Goal: Task Accomplishment & Management: Manage account settings

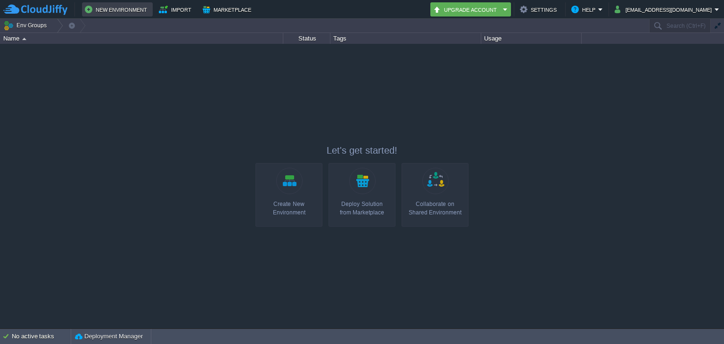
click at [87, 8] on button "New Environment" at bounding box center [117, 9] width 65 height 11
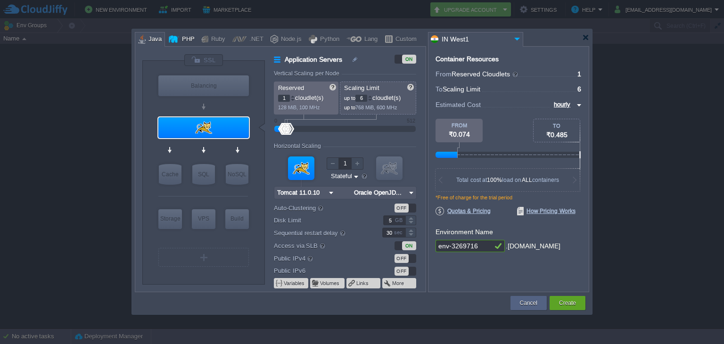
click at [177, 42] on div at bounding box center [174, 39] width 10 height 14
type input "Application Servers"
type input "4"
type input "Apache [DATE]"
type input "PHP [DATE]"
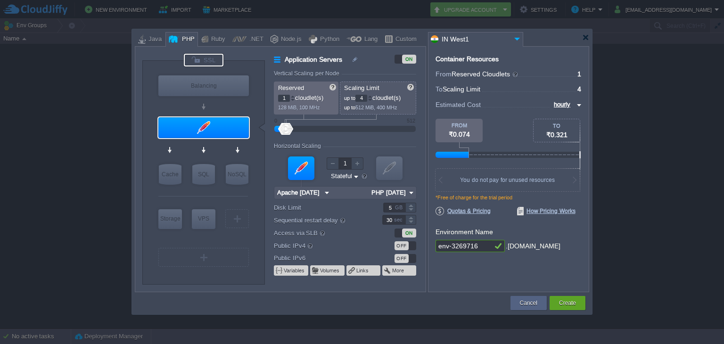
click at [205, 58] on div at bounding box center [204, 60] width 40 height 13
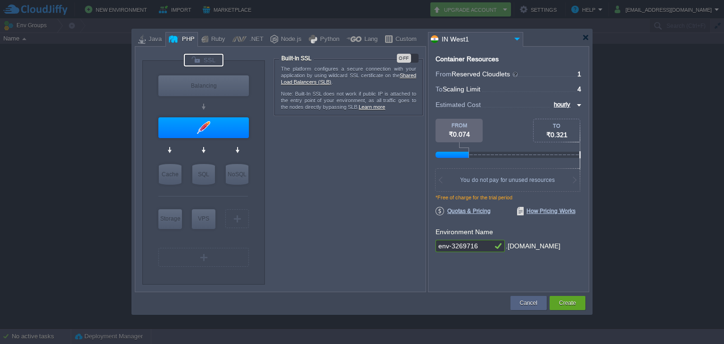
click at [206, 58] on div at bounding box center [204, 60] width 40 height 13
click at [407, 58] on div "OFF" at bounding box center [404, 58] width 14 height 9
type input "Apache [DATE]"
click at [584, 35] on div at bounding box center [585, 37] width 7 height 7
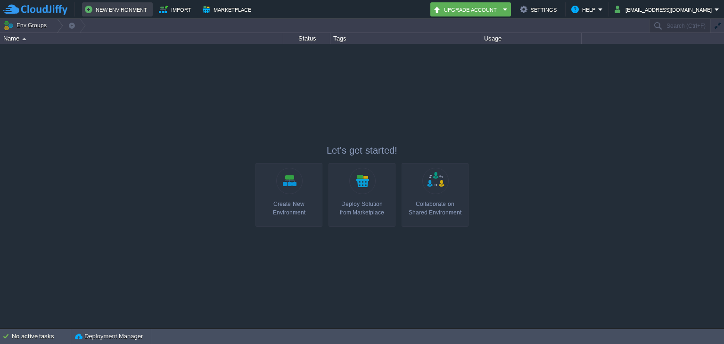
click at [109, 9] on button "New Environment" at bounding box center [117, 9] width 65 height 11
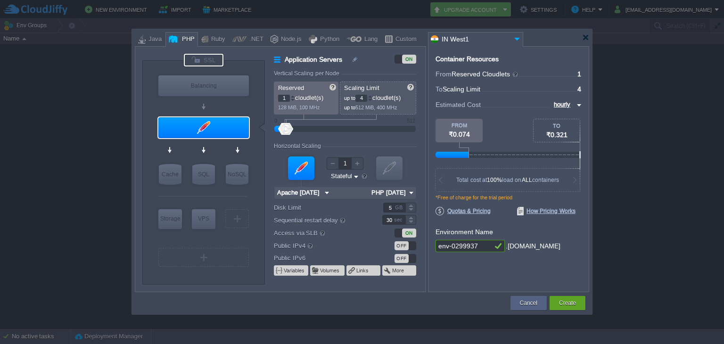
click at [197, 57] on div at bounding box center [204, 60] width 40 height 13
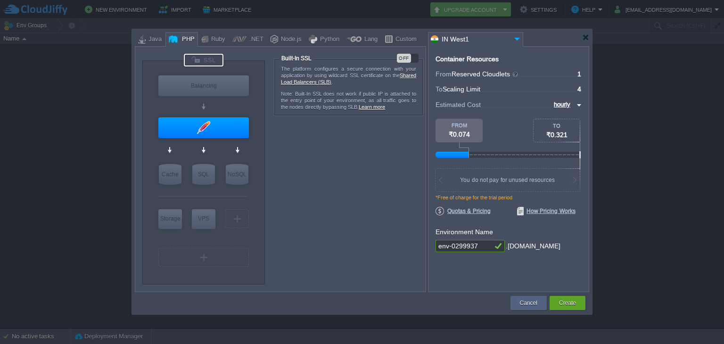
click at [407, 57] on div "OFF" at bounding box center [404, 58] width 14 height 9
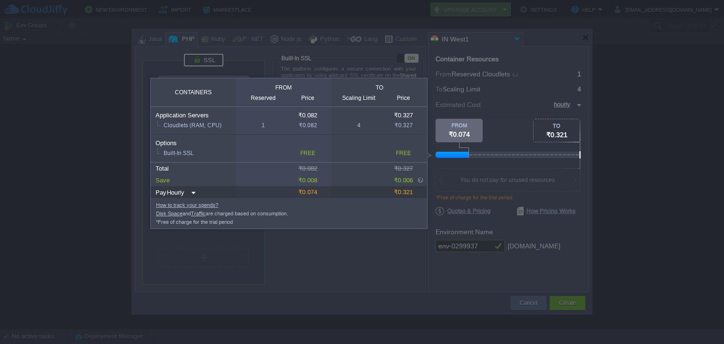
click at [398, 261] on div at bounding box center [290, 251] width 581 height 185
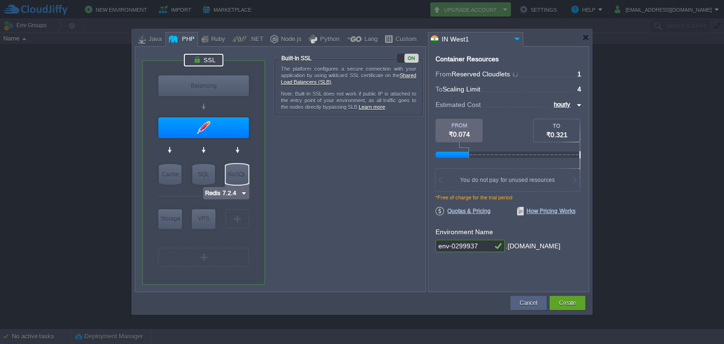
type input "NGINX 1.28.0"
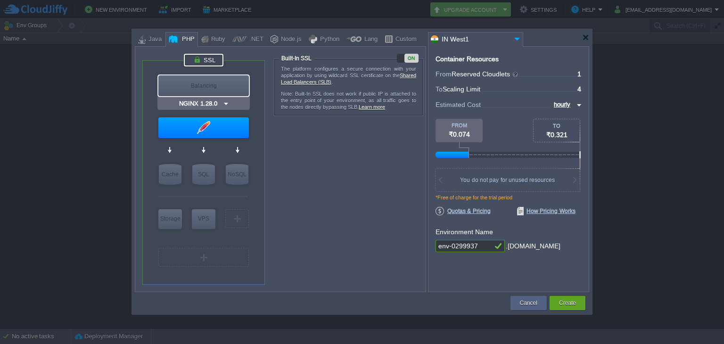
click at [208, 85] on div "Balancing" at bounding box center [203, 85] width 90 height 21
type input "Load Balancer"
type input "NGINX 1.28.0"
type input "1.28.0-almalin..."
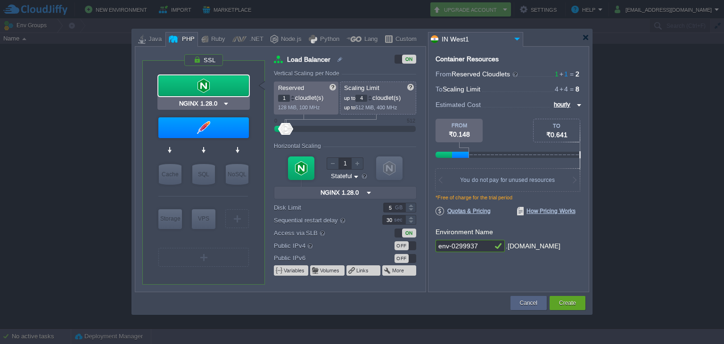
click at [222, 100] on img at bounding box center [225, 103] width 7 height 9
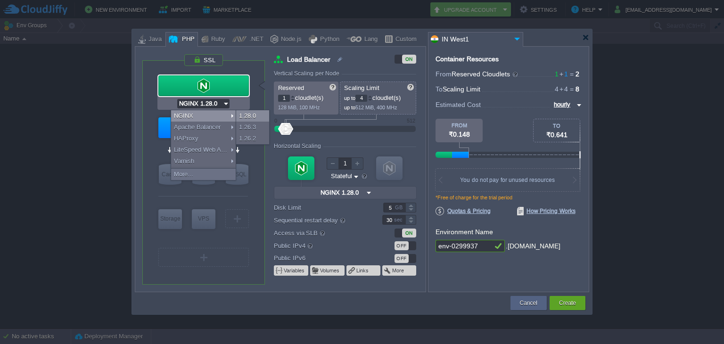
click at [243, 113] on div "1.28.0" at bounding box center [252, 115] width 33 height 11
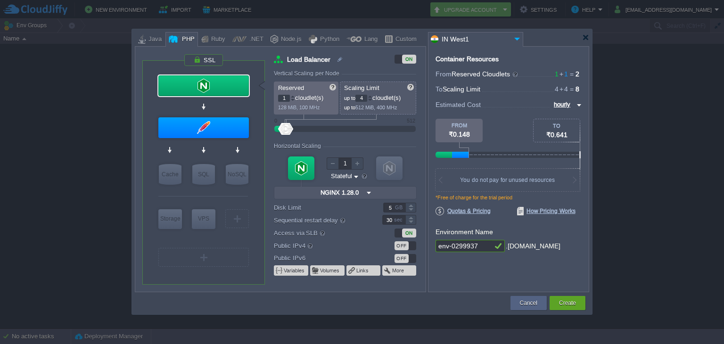
click at [457, 202] on div "*Free of charge for the trial period" at bounding box center [508, 201] width 146 height 12
click at [216, 145] on input "Apache [DATE]" at bounding box center [200, 145] width 47 height 9
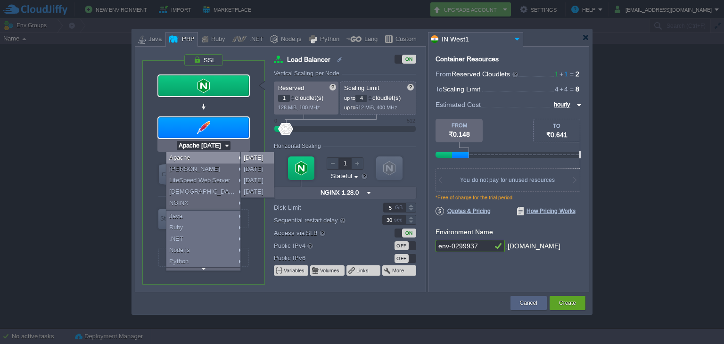
click at [246, 157] on div "[DATE]" at bounding box center [257, 157] width 33 height 11
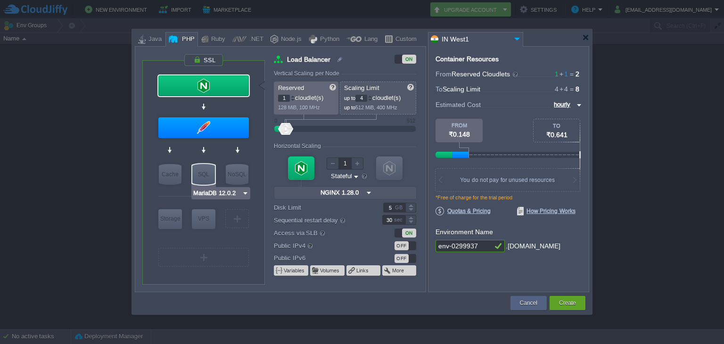
click at [245, 192] on img at bounding box center [245, 192] width 7 height 9
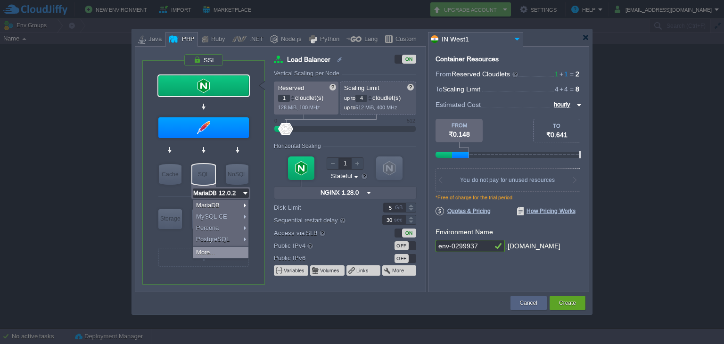
click at [220, 254] on div "More..." at bounding box center [220, 252] width 55 height 11
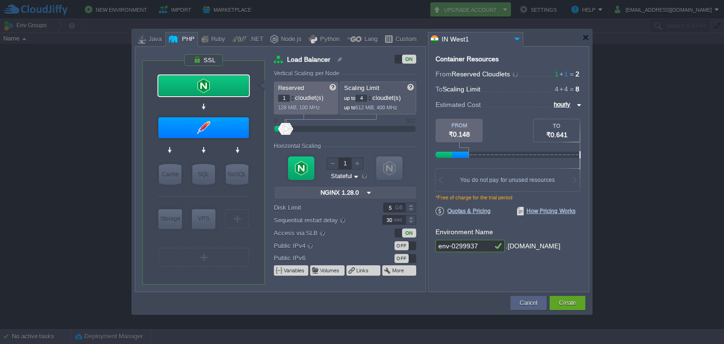
click at [167, 280] on div "VM Balancing VM Application Servers VM Cache VM SQL VM NoSQL VM Storage VM VPS …" at bounding box center [203, 172] width 122 height 223
click at [212, 146] on input "Apache [DATE]" at bounding box center [200, 145] width 47 height 9
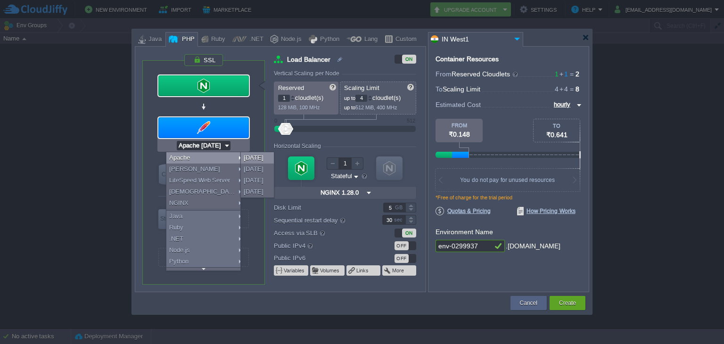
click at [244, 158] on div "[DATE]" at bounding box center [257, 157] width 33 height 11
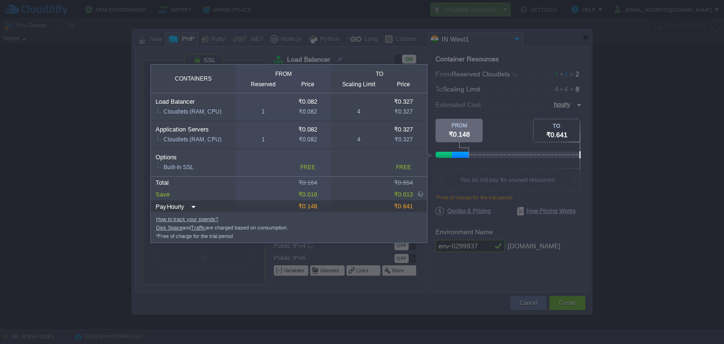
click at [452, 157] on div at bounding box center [460, 155] width 16 height 6
click at [449, 166] on div at bounding box center [290, 251] width 581 height 185
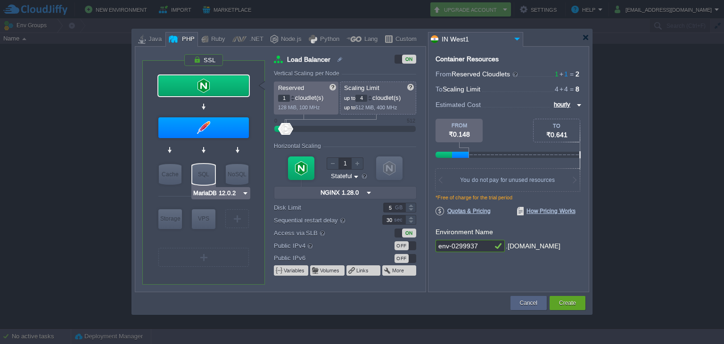
click at [244, 196] on img at bounding box center [245, 192] width 7 height 9
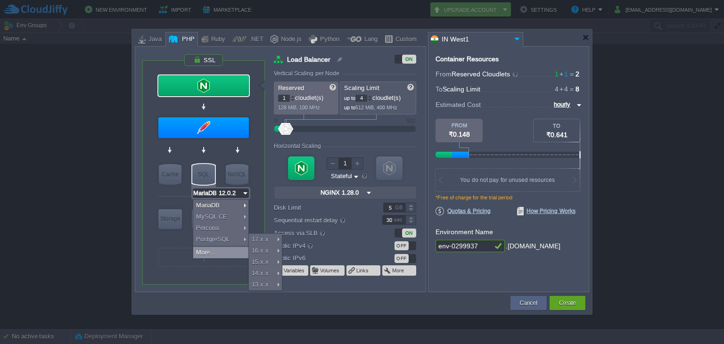
click at [226, 248] on div "More..." at bounding box center [220, 252] width 55 height 11
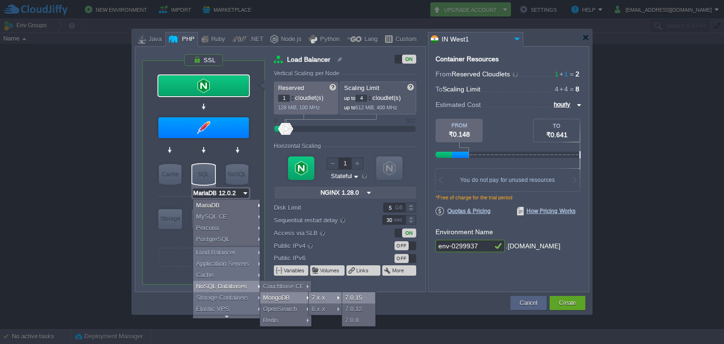
click at [347, 295] on div "7.0.15" at bounding box center [358, 297] width 33 height 11
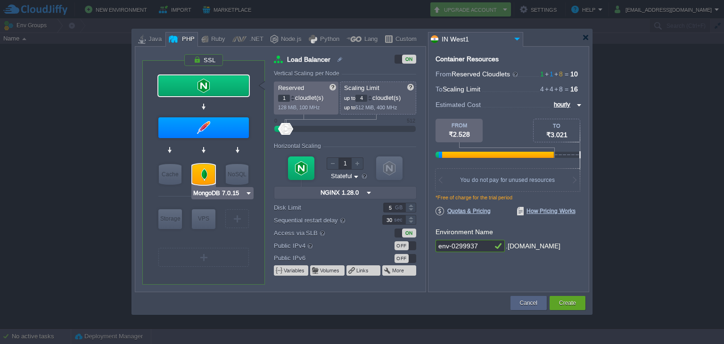
click at [248, 196] on img at bounding box center [248, 192] width 7 height 9
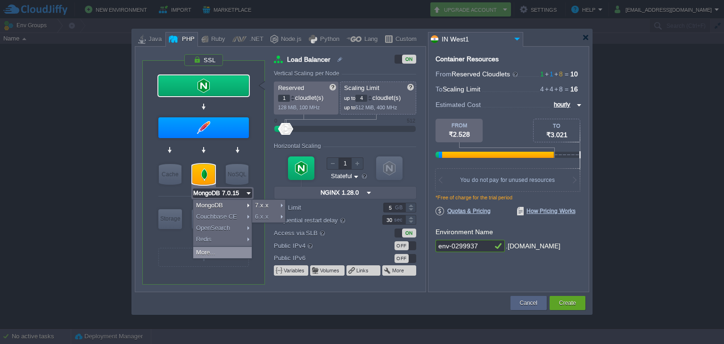
click at [204, 255] on div "More..." at bounding box center [222, 252] width 58 height 11
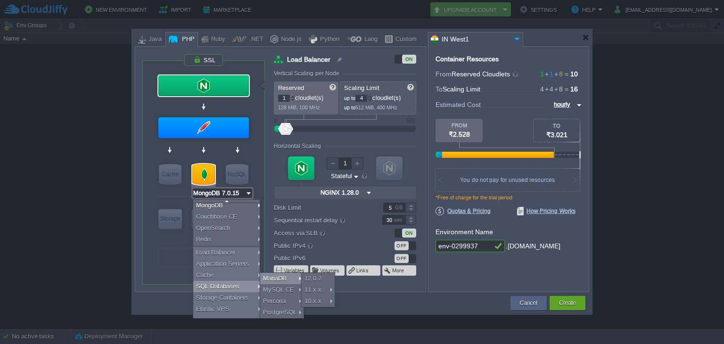
click at [689, 225] on div at bounding box center [362, 172] width 724 height 344
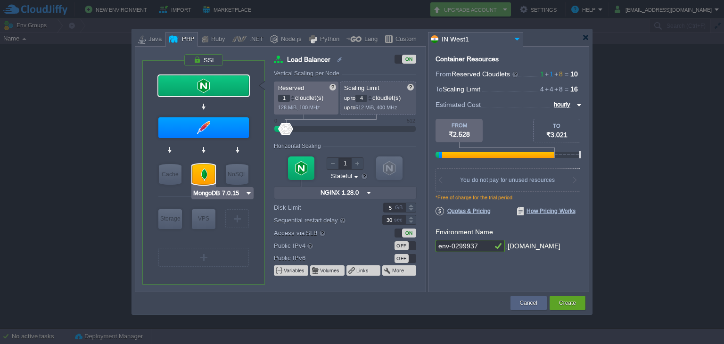
click at [247, 192] on img at bounding box center [248, 192] width 7 height 9
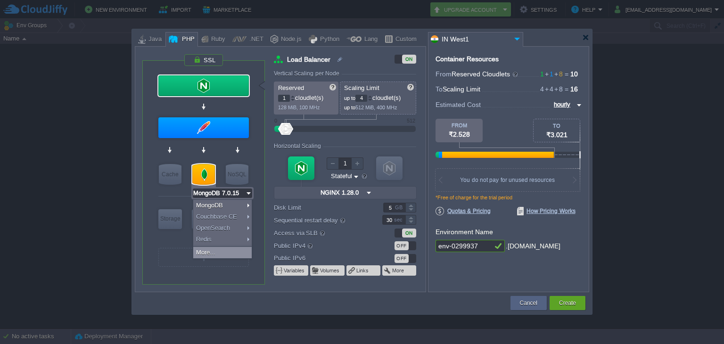
click at [228, 247] on div "More..." at bounding box center [222, 252] width 58 height 11
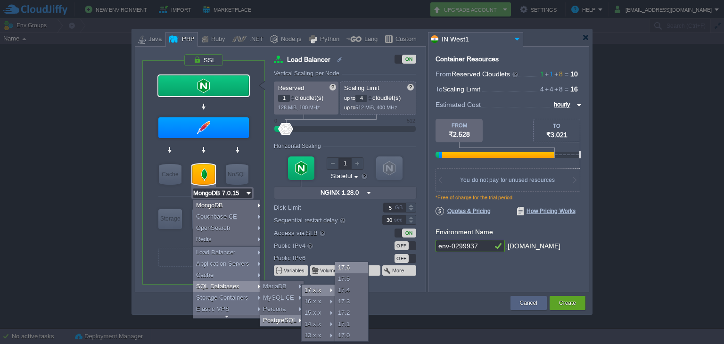
click at [345, 270] on div "17.6" at bounding box center [351, 267] width 33 height 11
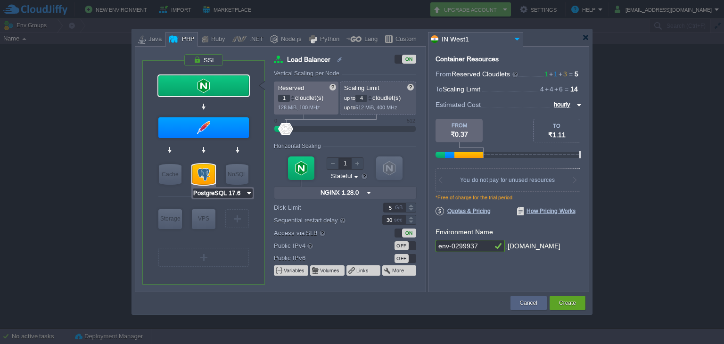
drag, startPoint x: 229, startPoint y: 193, endPoint x: 236, endPoint y: 198, distance: 8.3
click at [230, 193] on input "PostgreSQL 17.6" at bounding box center [219, 192] width 53 height 9
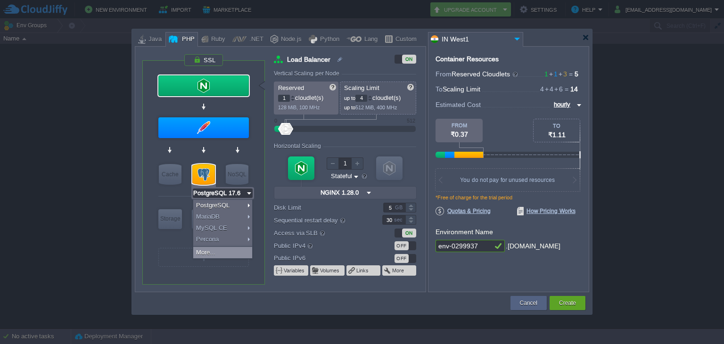
click at [215, 247] on div "More..." at bounding box center [222, 252] width 59 height 11
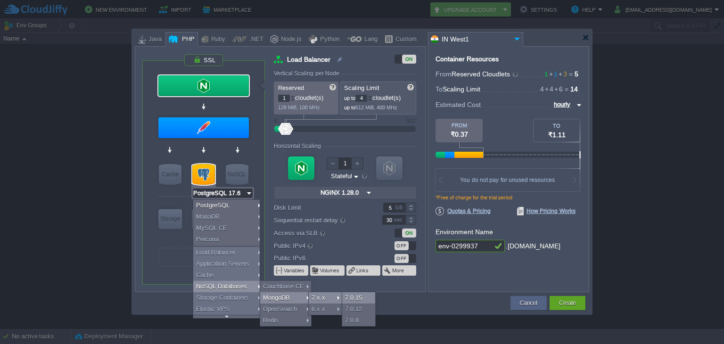
click at [351, 296] on div "7.0.15" at bounding box center [358, 297] width 33 height 11
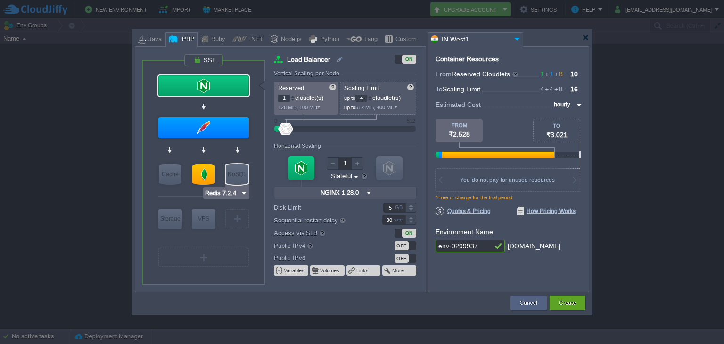
click at [242, 193] on img at bounding box center [243, 192] width 7 height 9
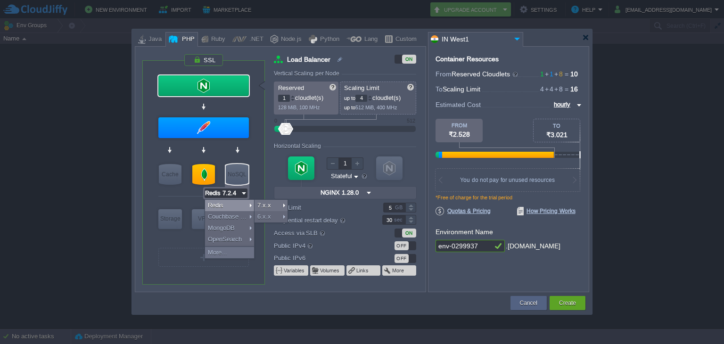
click at [242, 193] on img at bounding box center [243, 192] width 7 height 9
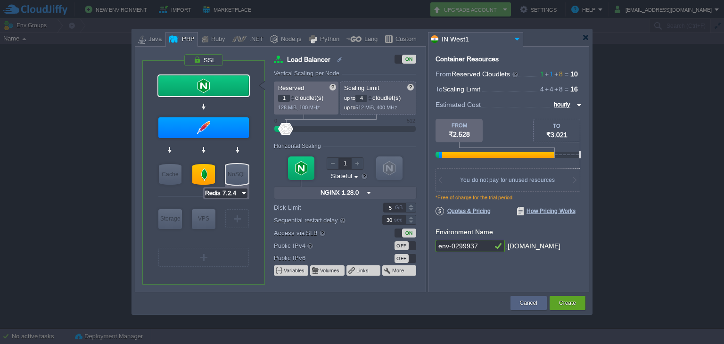
type input "MongoDB 7.0.15"
click at [202, 177] on div at bounding box center [203, 174] width 23 height 21
type input "NoSQL Databases"
type input "8"
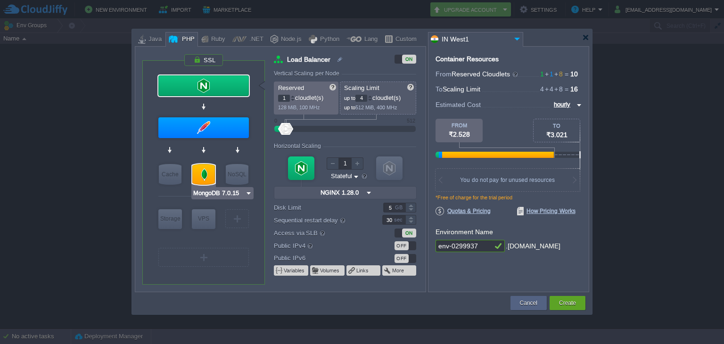
type input "MongoDB 7.0.15"
type input "7.0.15-almalin..."
type input "Stateless"
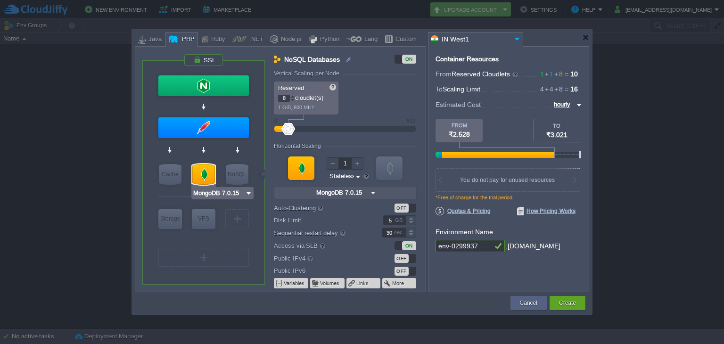
click at [249, 194] on img at bounding box center [248, 192] width 7 height 9
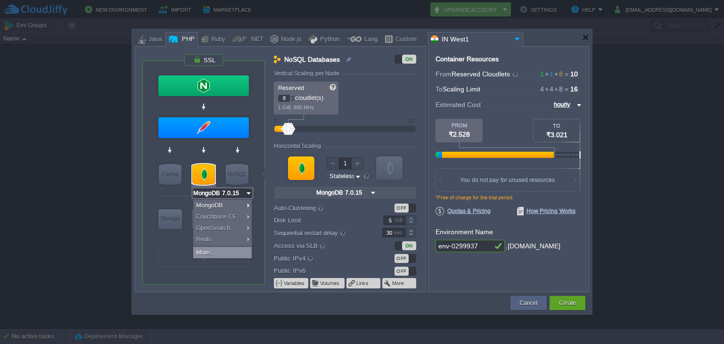
click at [224, 251] on div "More..." at bounding box center [222, 252] width 58 height 11
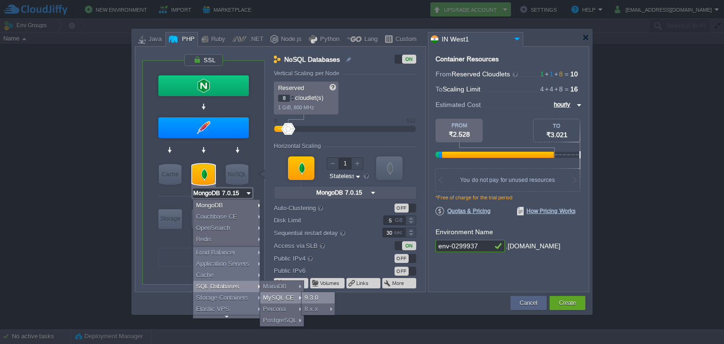
click at [307, 296] on div "9.3.0" at bounding box center [318, 297] width 33 height 11
type input "4"
type input "6"
type input "MySQL CE 9.3.0"
type input "9.3.0-almalinux-9"
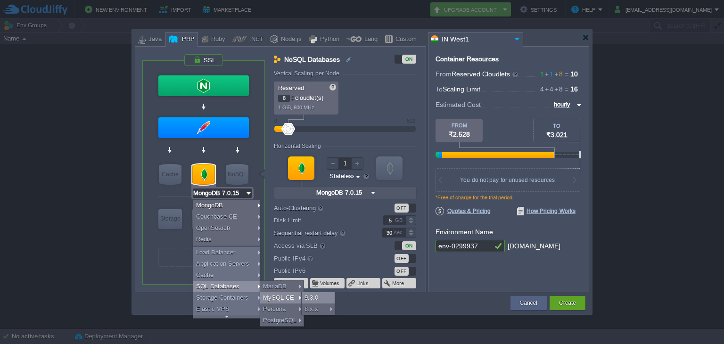
type input "MySQL CE 9.3.0"
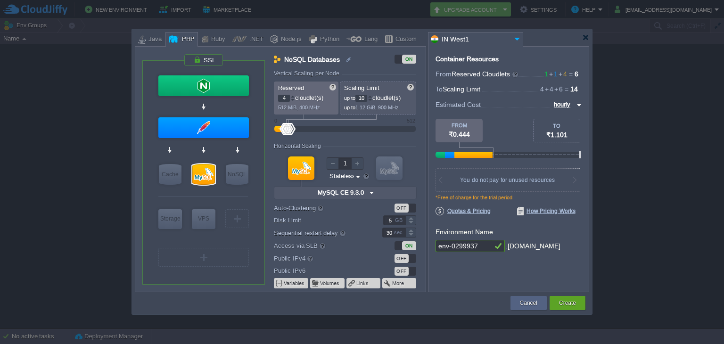
type input "12"
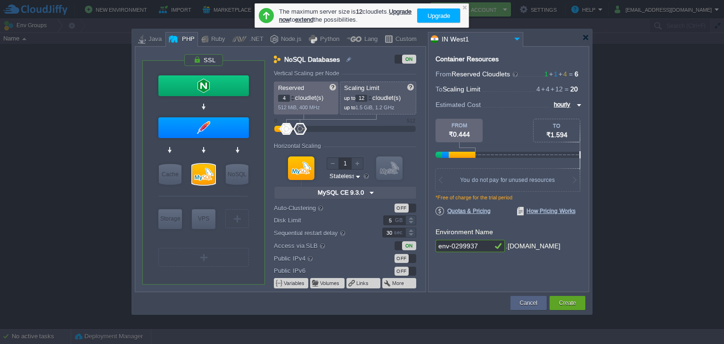
drag, startPoint x: 286, startPoint y: 129, endPoint x: 298, endPoint y: 128, distance: 11.8
click at [298, 128] on div at bounding box center [300, 129] width 14 height 12
click at [464, 6] on div at bounding box center [464, 7] width 6 height 6
drag, startPoint x: 295, startPoint y: 127, endPoint x: 305, endPoint y: 129, distance: 10.5
click at [316, 127] on div at bounding box center [316, 129] width 14 height 12
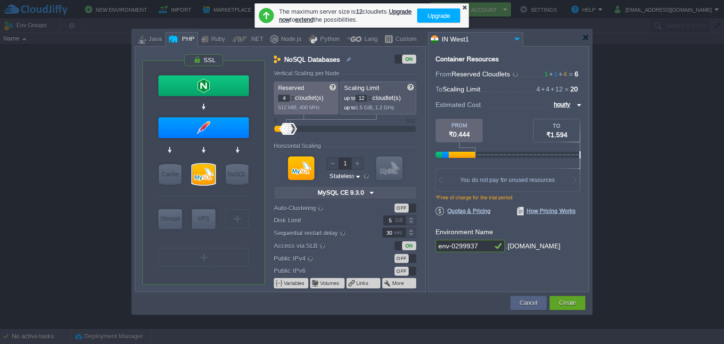
click at [464, 6] on div at bounding box center [464, 7] width 6 height 6
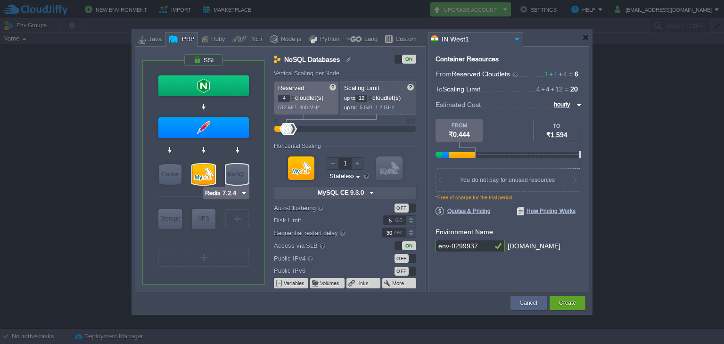
type input "Apache [DATE]"
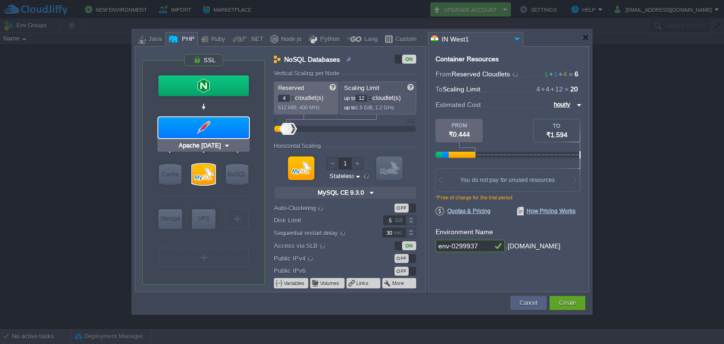
click at [208, 135] on div at bounding box center [203, 127] width 90 height 21
type input "Application Servers"
type input "1"
type input "4"
type input "Apache [DATE]"
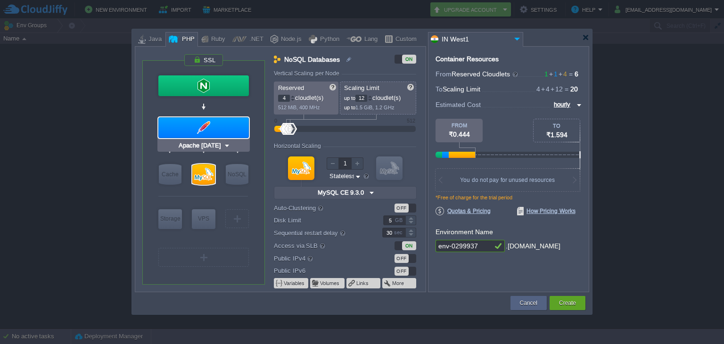
type input "PHP [DATE]"
type input "Stateful"
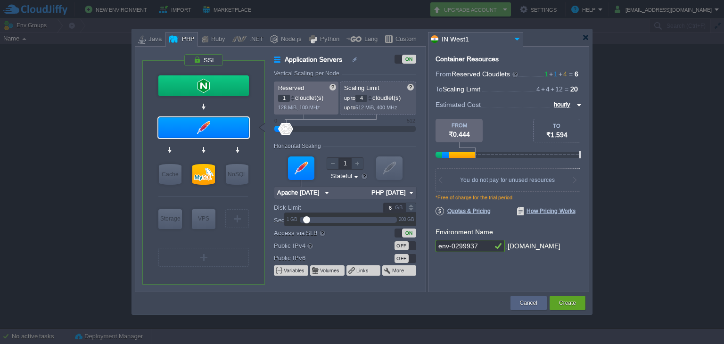
click at [410, 204] on div at bounding box center [410, 205] width 11 height 5
type input "5"
click at [410, 209] on div at bounding box center [410, 210] width 11 height 5
click at [409, 175] on div "VM VM" at bounding box center [345, 176] width 142 height 50
type input "MySQL CE 9.3.0"
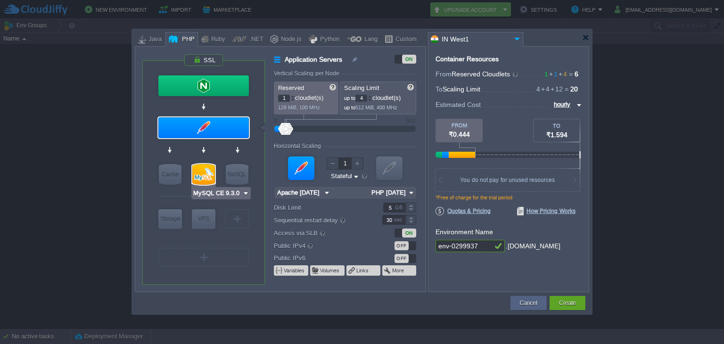
click at [213, 172] on div at bounding box center [203, 174] width 23 height 21
type input "SQL Databases"
type input "4"
type input "12"
type input "MySQL CE 9.3.0"
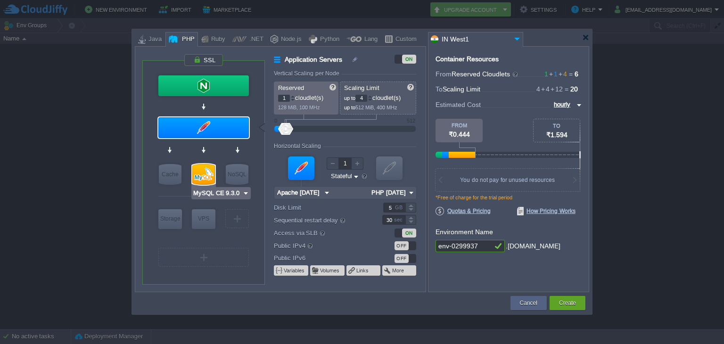
type input "9.3.0-almalinux-9"
type input "Stateless"
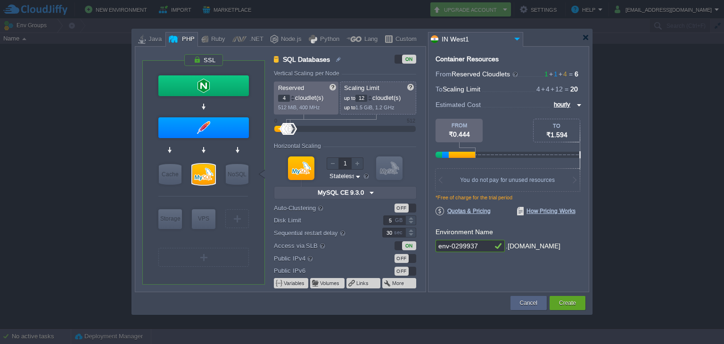
type input "Apache [DATE]"
click at [232, 125] on div at bounding box center [203, 127] width 90 height 21
type input "Application Servers"
type input "1"
type input "4"
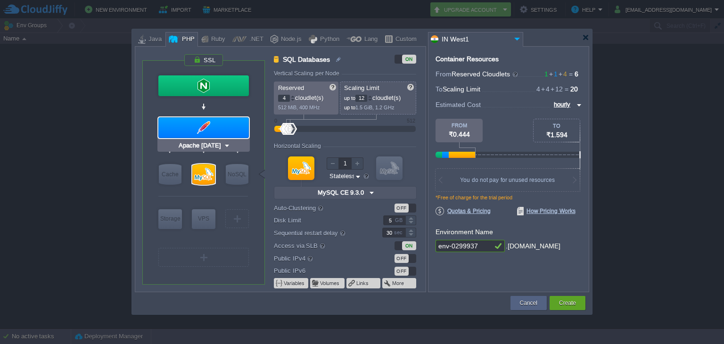
type input "Apache [DATE]"
type input "PHP [DATE]"
type input "Stateful"
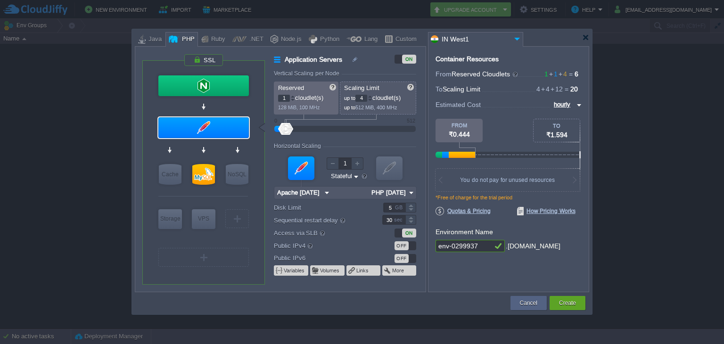
type input "2"
click at [358, 164] on div at bounding box center [357, 163] width 12 height 12
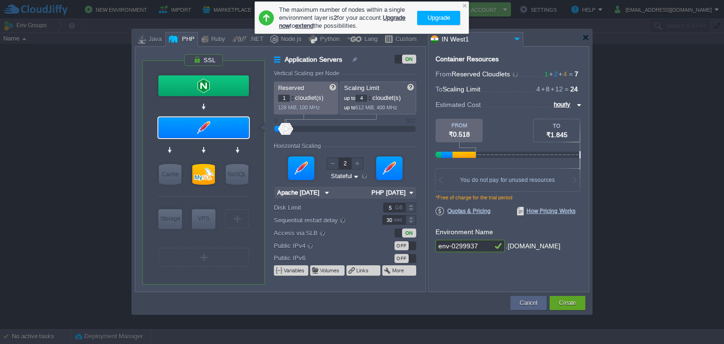
click at [409, 196] on img at bounding box center [411, 193] width 10 height 12
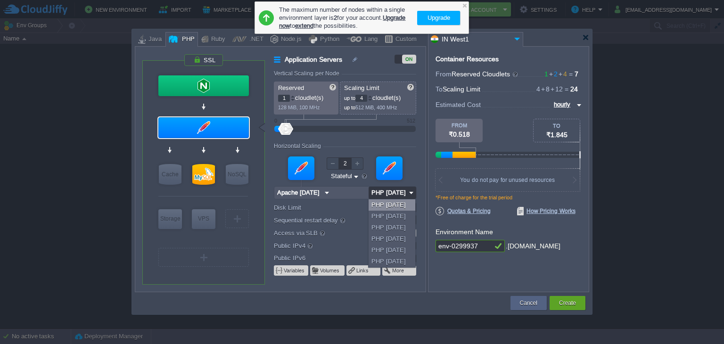
click at [396, 204] on div "PHP [DATE]" at bounding box center [391, 204] width 47 height 11
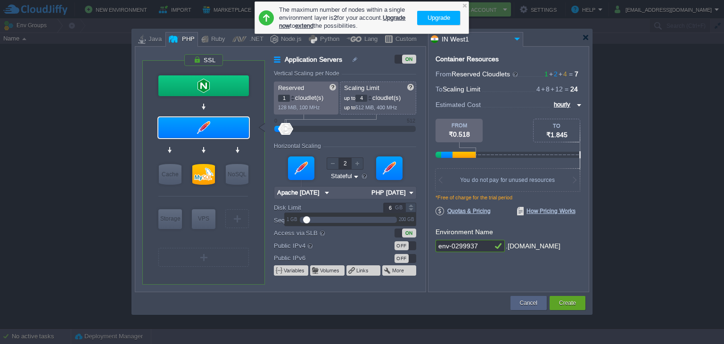
click at [409, 204] on div at bounding box center [410, 205] width 11 height 5
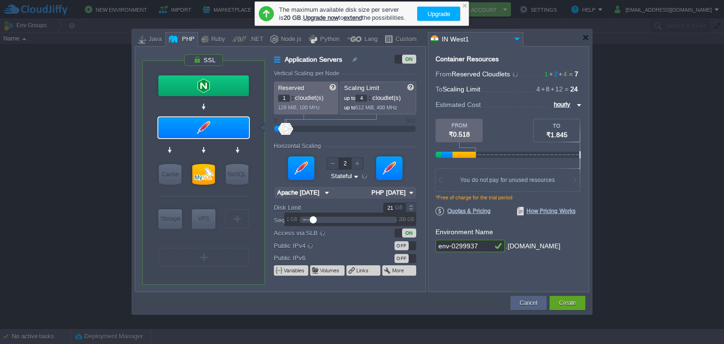
drag, startPoint x: 308, startPoint y: 218, endPoint x: 312, endPoint y: 223, distance: 6.3
click at [312, 223] on div at bounding box center [348, 219] width 89 height 10
type input "20"
click at [326, 221] on div at bounding box center [348, 219] width 97 height 10
click at [411, 159] on div "VM VM" at bounding box center [345, 176] width 142 height 50
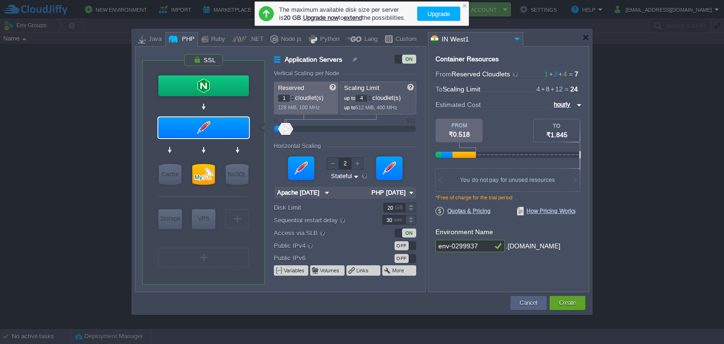
click at [478, 245] on input "env-0299937" at bounding box center [463, 246] width 57 height 12
type input "e"
type input "agrostand"
click at [573, 301] on button "Create" at bounding box center [567, 302] width 17 height 9
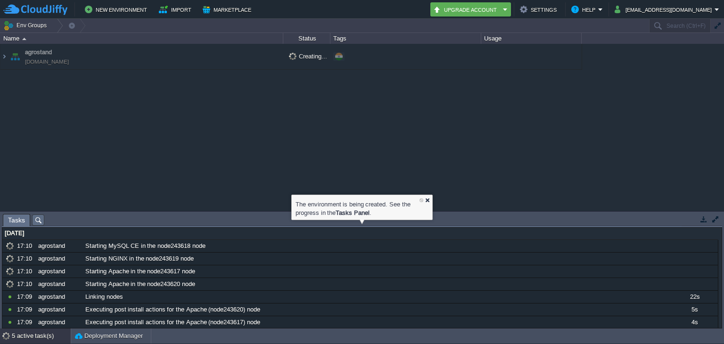
scroll to position [1, 0]
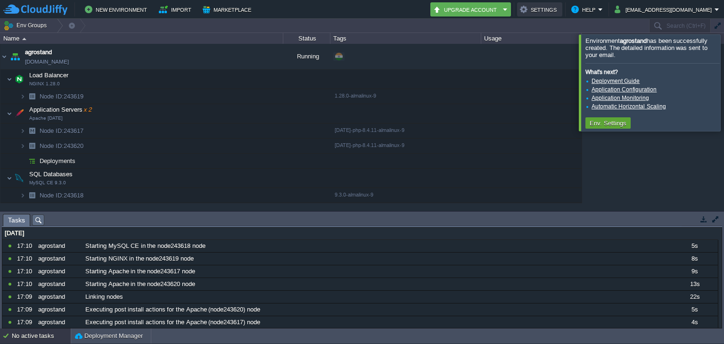
click at [544, 11] on button "Settings" at bounding box center [540, 9] width 40 height 11
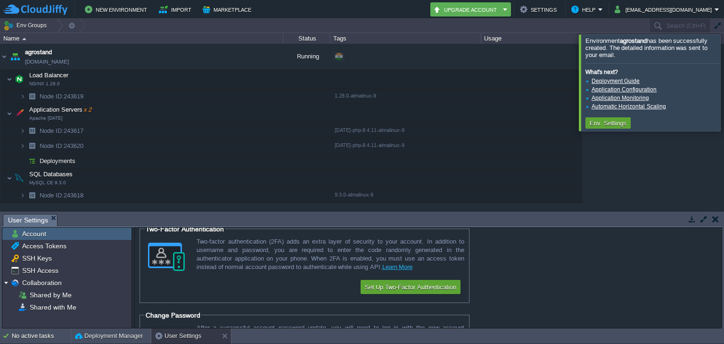
scroll to position [0, 0]
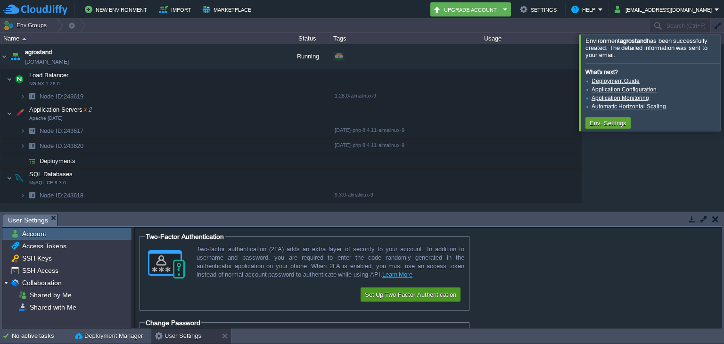
click at [375, 293] on button "Set Up Two-Factor Authentication" at bounding box center [410, 294] width 97 height 11
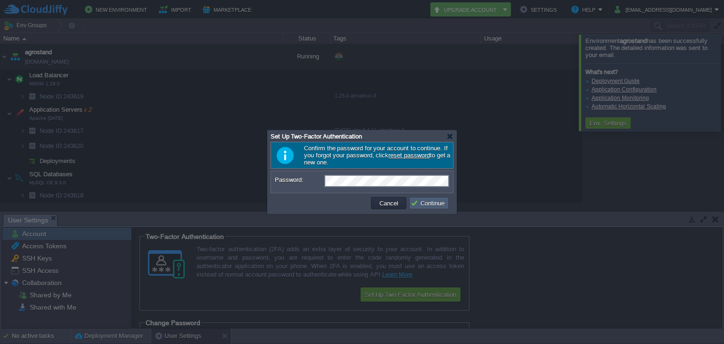
click at [421, 197] on td "Continue" at bounding box center [429, 203] width 40 height 12
click at [431, 204] on button "Continue" at bounding box center [428, 203] width 37 height 8
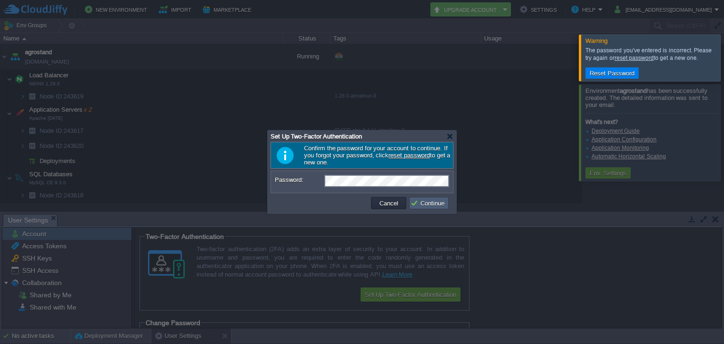
click at [411, 197] on td "Continue" at bounding box center [429, 203] width 40 height 12
click at [602, 73] on button "Reset Password" at bounding box center [612, 73] width 50 height 8
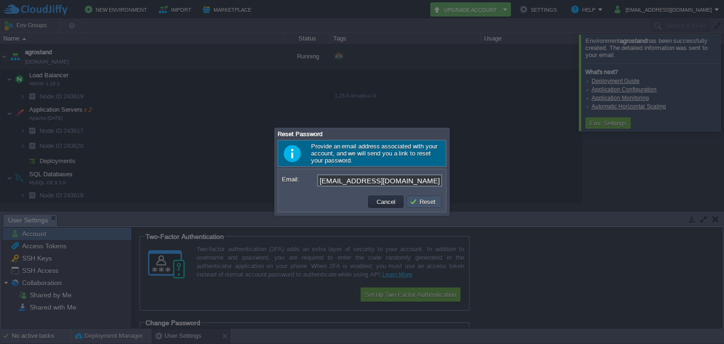
click at [416, 200] on button "Reset" at bounding box center [423, 201] width 29 height 8
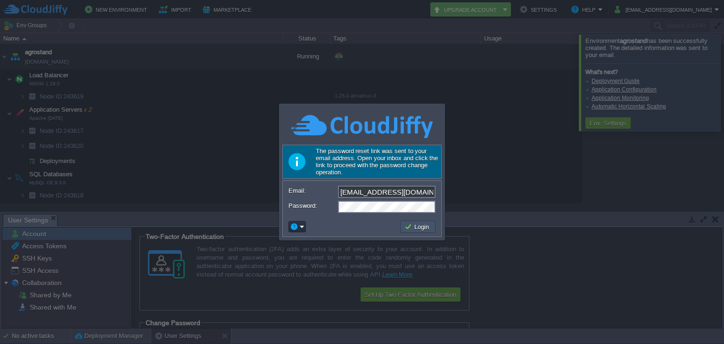
click at [413, 226] on button "Login" at bounding box center [417, 226] width 27 height 8
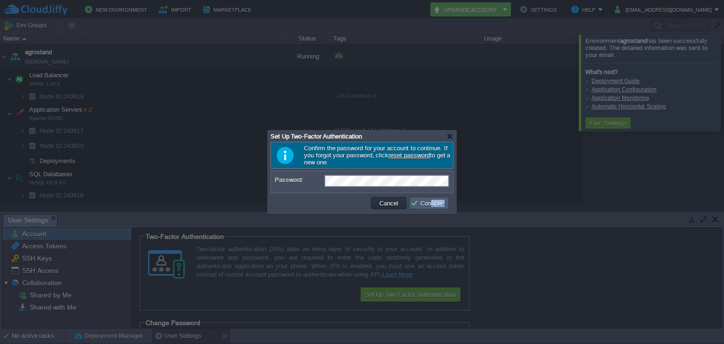
click at [430, 207] on td "Continue" at bounding box center [429, 203] width 40 height 12
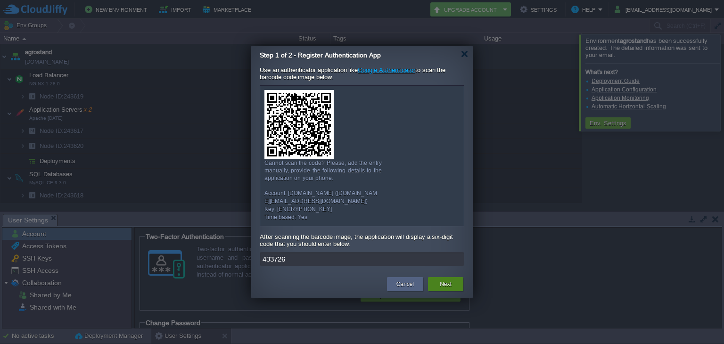
click at [451, 280] on button "Next" at bounding box center [446, 283] width 12 height 9
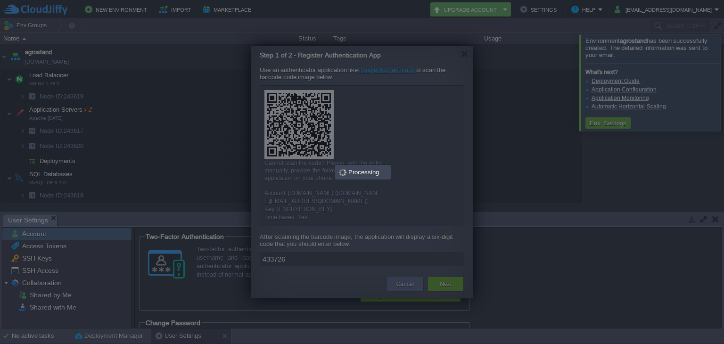
type input "Enter Authentication Code"
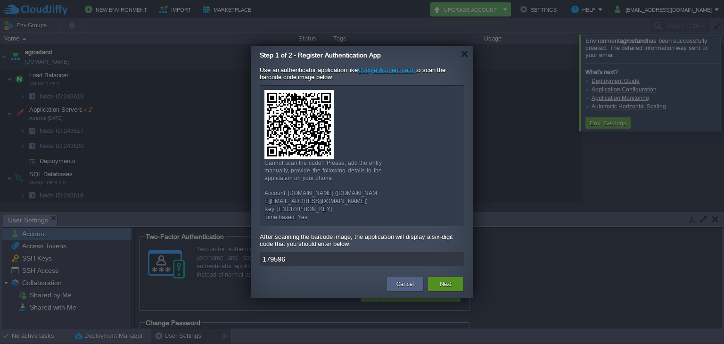
type input "179596"
click at [448, 284] on button "Next" at bounding box center [446, 283] width 12 height 9
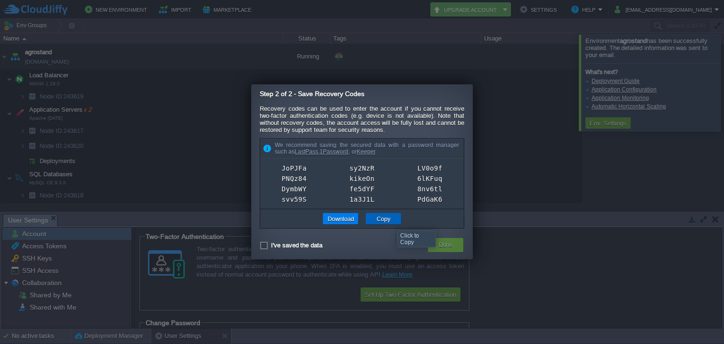
click at [390, 222] on button "Copy" at bounding box center [384, 218] width 20 height 8
checkbox input "true"
click at [443, 246] on button "Done" at bounding box center [446, 244] width 14 height 9
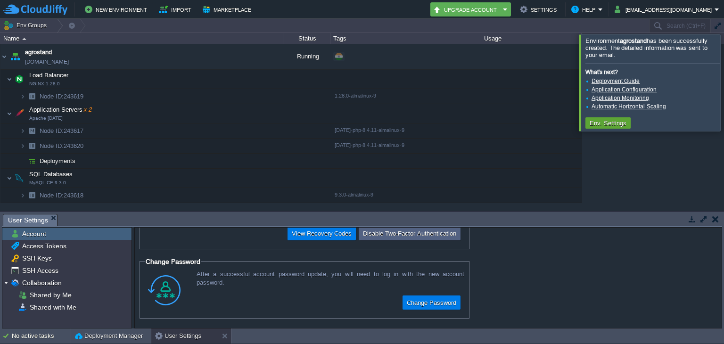
scroll to position [62, 0]
click at [38, 52] on span "agrostand" at bounding box center [38, 52] width 27 height 9
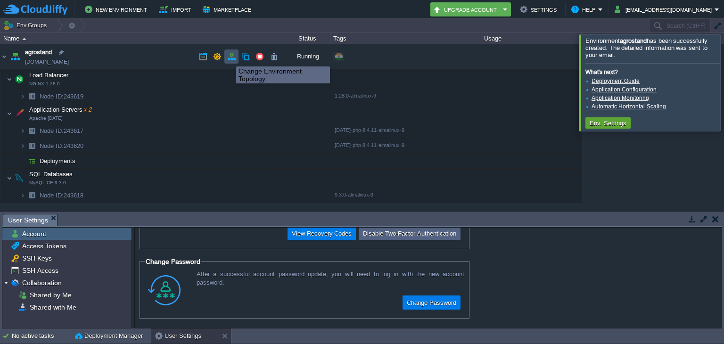
click at [229, 58] on button "button" at bounding box center [231, 56] width 8 height 8
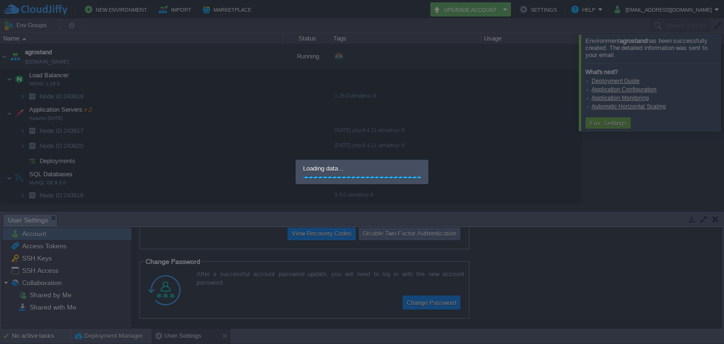
drag, startPoint x: 341, startPoint y: 116, endPoint x: 347, endPoint y: 109, distance: 9.0
click at [343, 115] on div at bounding box center [362, 172] width 724 height 344
click at [112, 119] on div at bounding box center [362, 172] width 724 height 344
click at [113, 120] on div at bounding box center [362, 172] width 724 height 344
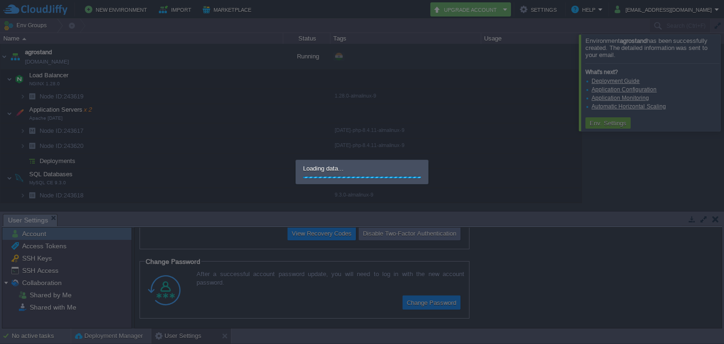
click at [462, 157] on div at bounding box center [362, 172] width 724 height 344
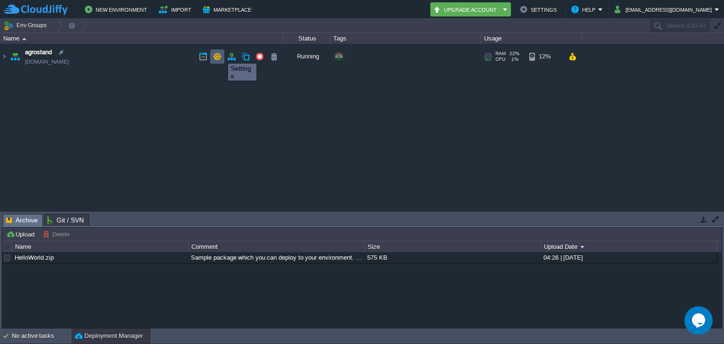
click at [221, 55] on button "button" at bounding box center [217, 56] width 8 height 8
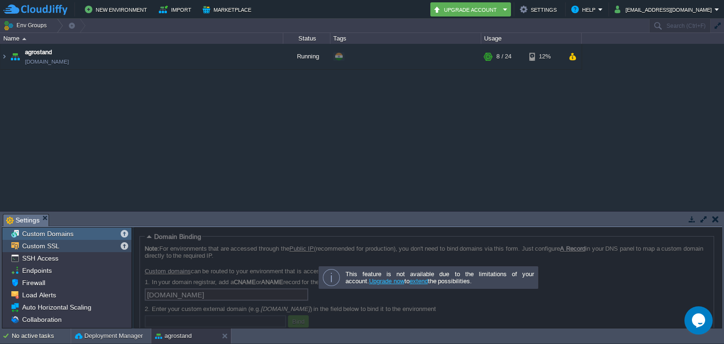
click at [70, 248] on div "Custom SSL" at bounding box center [66, 246] width 129 height 12
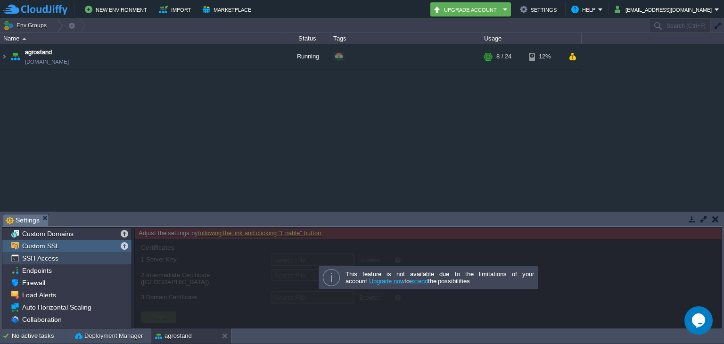
click at [75, 258] on div "SSH Access" at bounding box center [66, 258] width 129 height 12
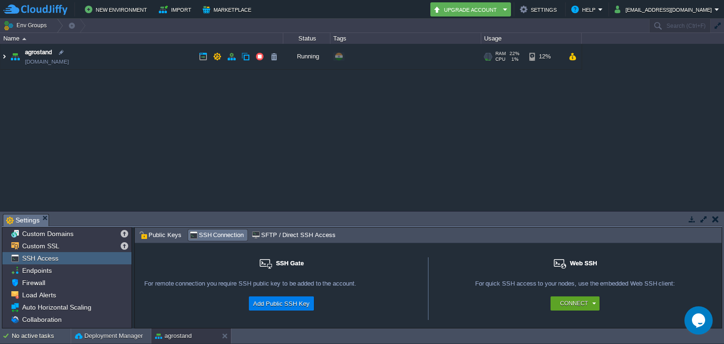
click at [6, 54] on img at bounding box center [4, 56] width 8 height 25
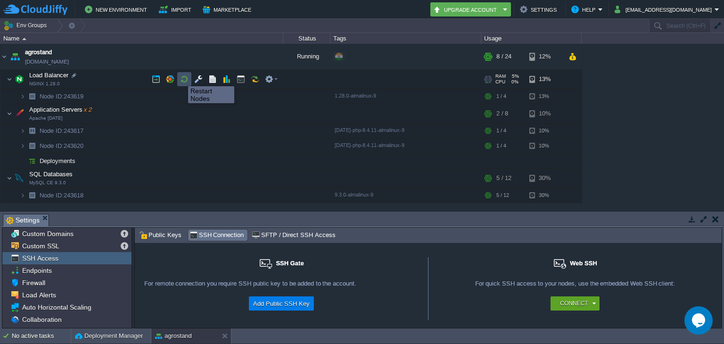
click at [181, 78] on button "button" at bounding box center [184, 79] width 8 height 8
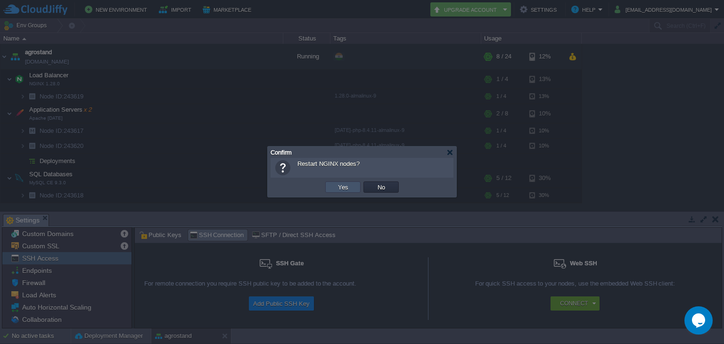
click at [345, 184] on button "Yes" at bounding box center [343, 187] width 16 height 8
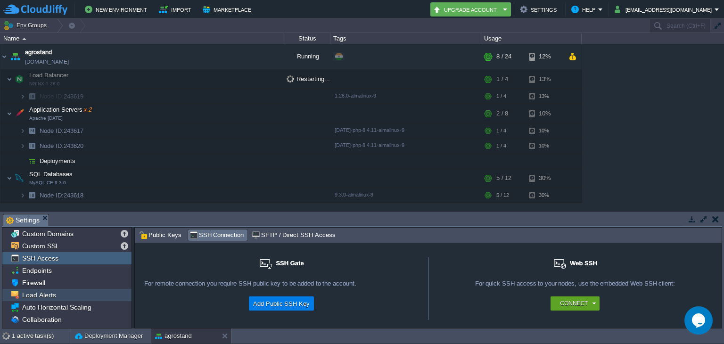
click at [61, 294] on div "Load Alerts" at bounding box center [66, 295] width 129 height 12
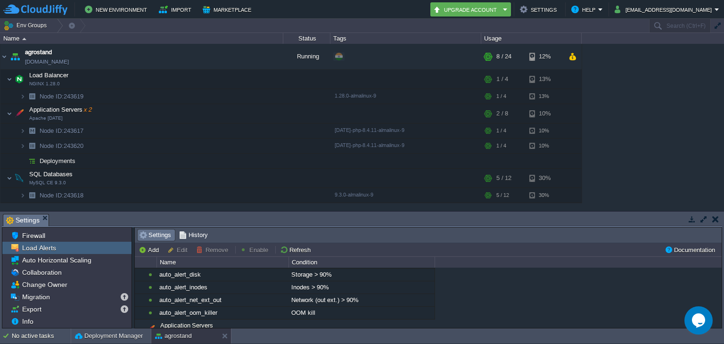
scroll to position [47, 0]
